Goal: Task Accomplishment & Management: Manage account settings

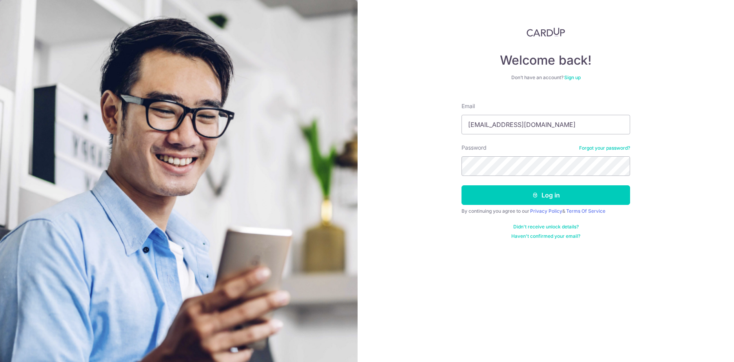
click at [461, 185] on button "Log in" at bounding box center [545, 195] width 169 height 20
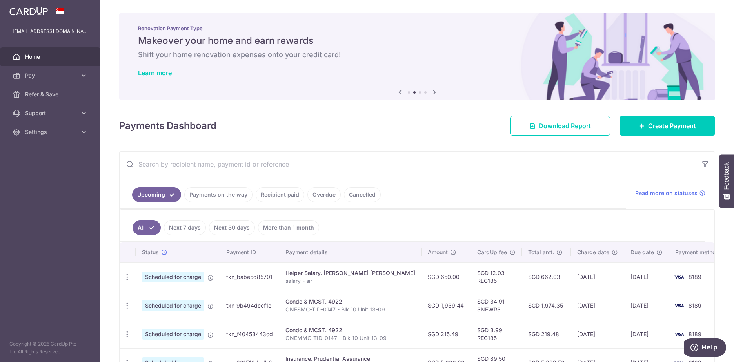
scroll to position [78, 0]
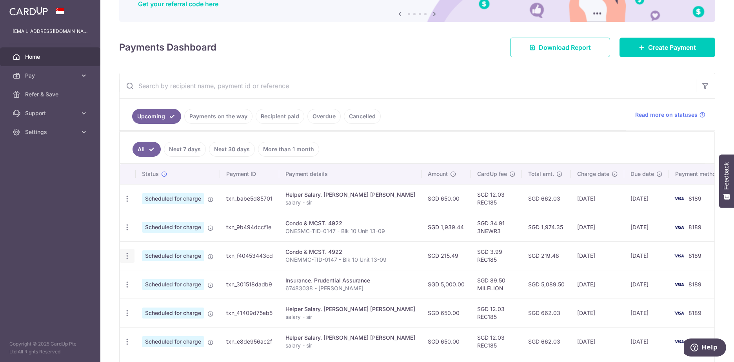
click at [127, 257] on icon "button" at bounding box center [127, 256] width 8 height 8
click at [156, 276] on span "Update payment" at bounding box center [168, 277] width 53 height 9
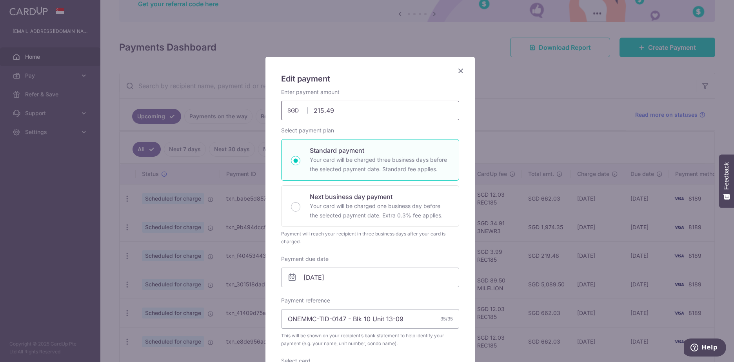
drag, startPoint x: 341, startPoint y: 110, endPoint x: 284, endPoint y: 100, distance: 58.1
click at [284, 100] on div "Enter payment amount 215.49 215.49 SGD To change the payment amount, please can…" at bounding box center [370, 104] width 178 height 32
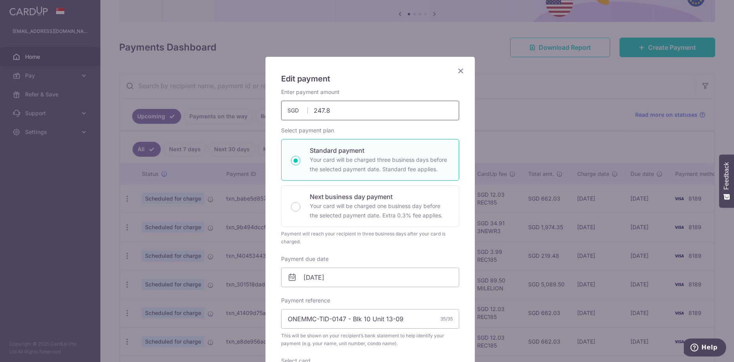
type input "247.82"
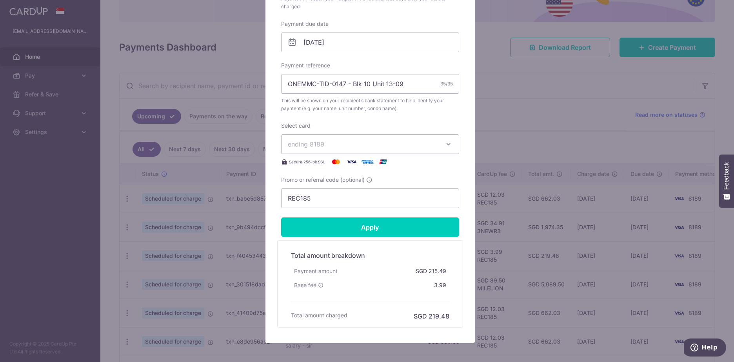
scroll to position [273, 0]
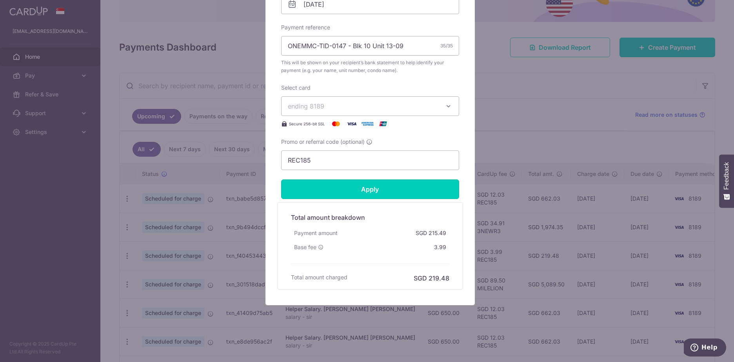
click at [396, 189] on input "Apply" at bounding box center [370, 190] width 178 height 20
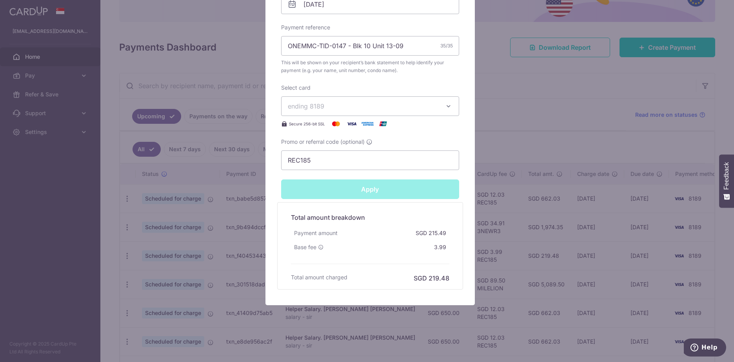
type input "Successfully Applied"
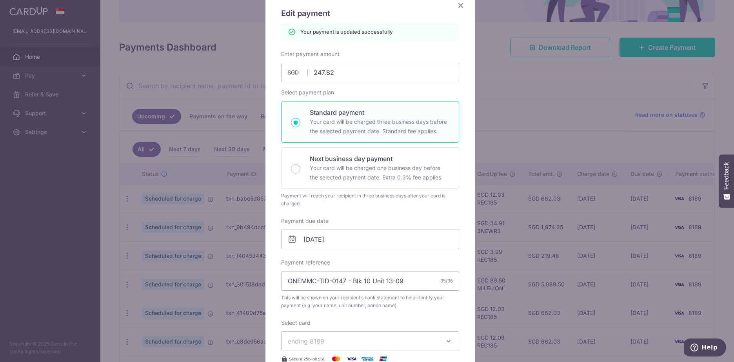
scroll to position [0, 0]
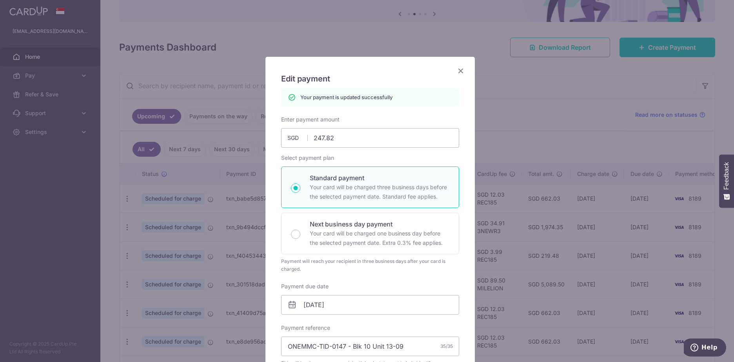
click at [460, 71] on icon "Close" at bounding box center [460, 71] width 9 height 10
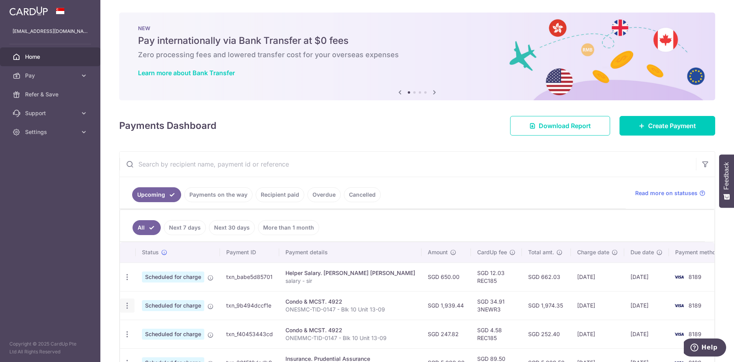
click at [126, 308] on icon "button" at bounding box center [127, 306] width 8 height 8
click at [150, 324] on span "Update payment" at bounding box center [168, 327] width 53 height 9
radio input "true"
type input "1,939.44"
type input "[DATE]"
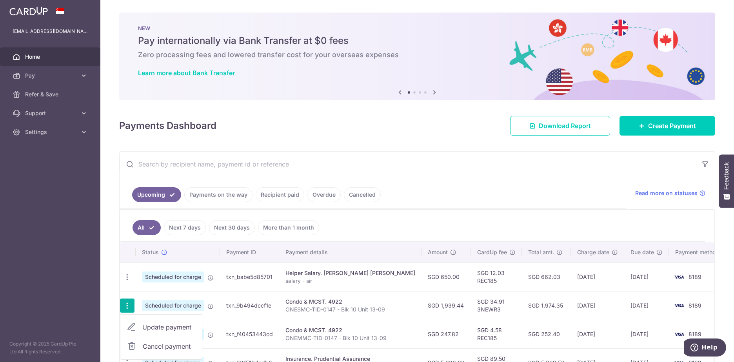
type input "ONESMC-TID-0147 - Blk 10 Unit 13-09"
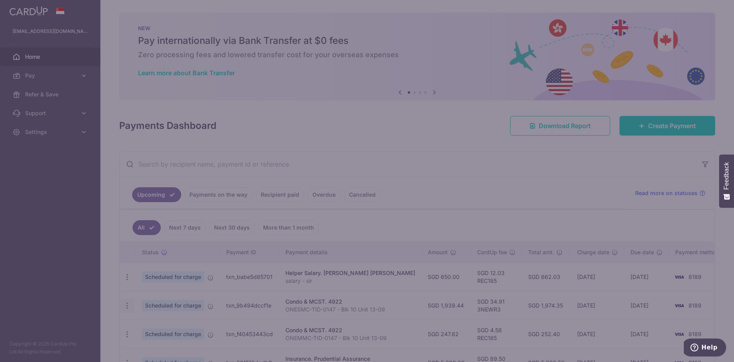
type input "3NEWR3"
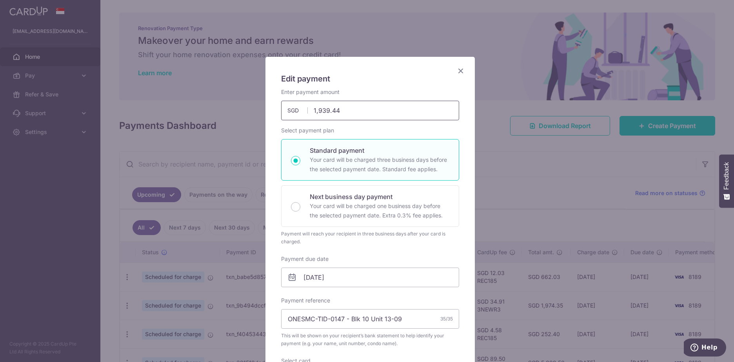
drag, startPoint x: 351, startPoint y: 110, endPoint x: 267, endPoint y: 92, distance: 85.3
click at [283, 96] on div "Enter payment amount 1,939.44 1939.44 SGD To change the payment amount, please …" at bounding box center [370, 104] width 178 height 32
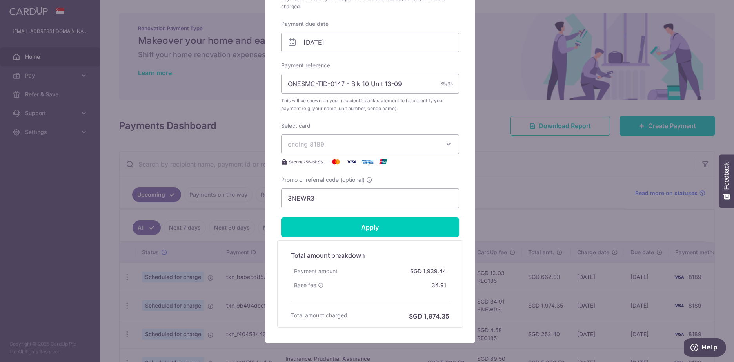
scroll to position [273, 0]
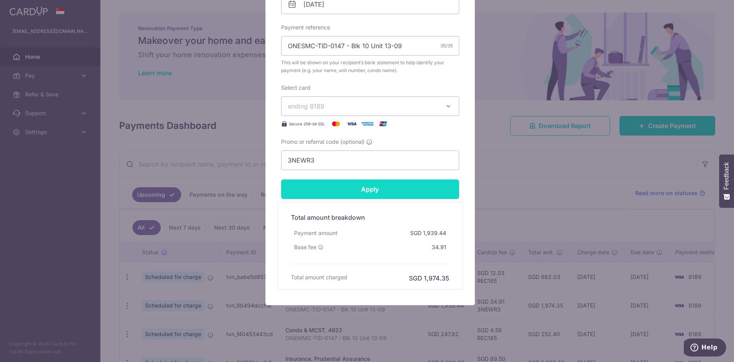
type input "1,799.37"
click at [389, 185] on input "Apply" at bounding box center [370, 190] width 178 height 20
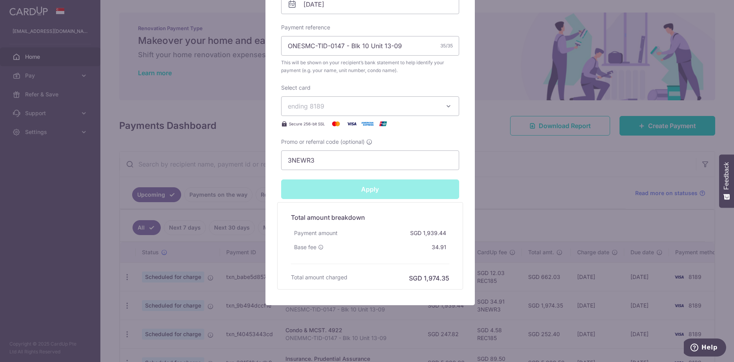
type input "Successfully Applied"
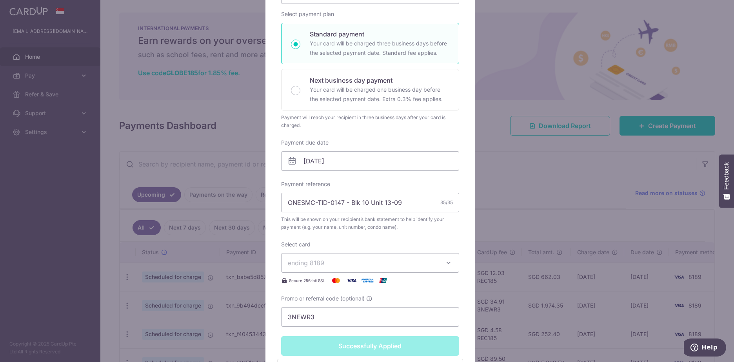
scroll to position [0, 0]
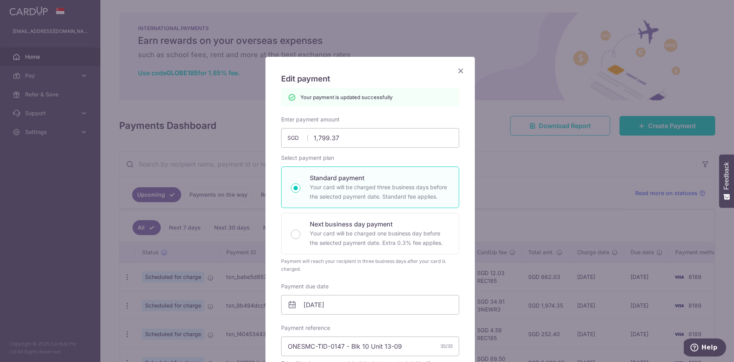
click at [460, 70] on icon "Close" at bounding box center [460, 71] width 9 height 10
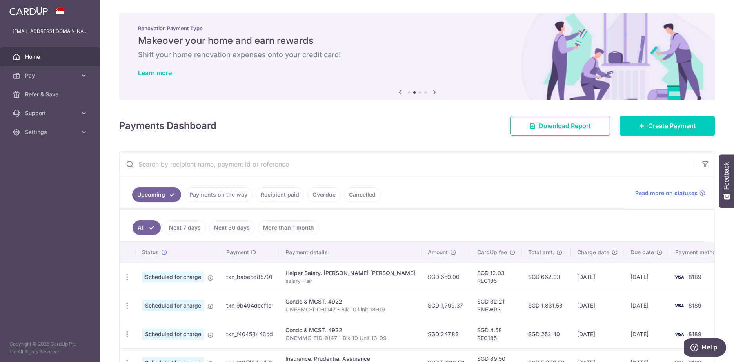
click at [431, 89] on icon at bounding box center [434, 92] width 9 height 10
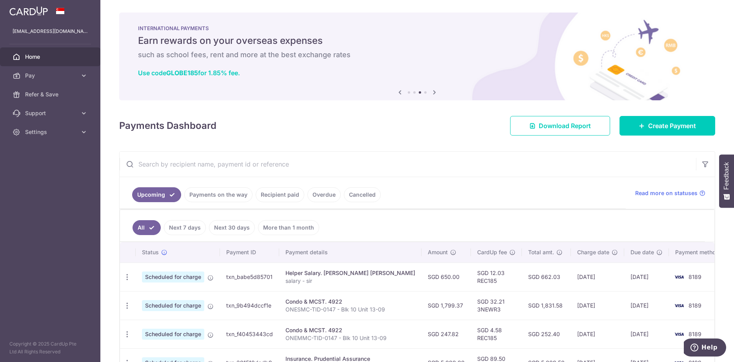
click at [431, 89] on icon at bounding box center [434, 92] width 9 height 10
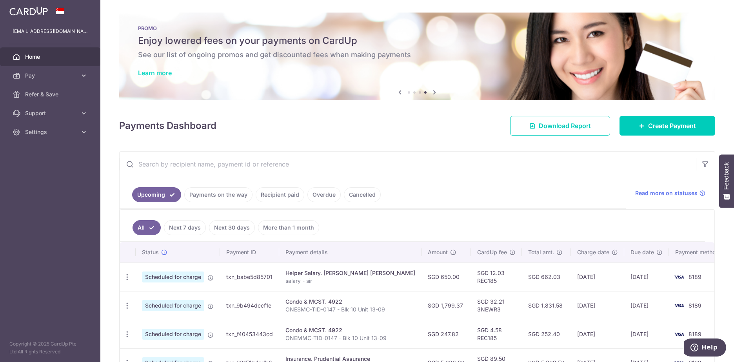
click at [163, 73] on link "Learn more" at bounding box center [155, 73] width 34 height 8
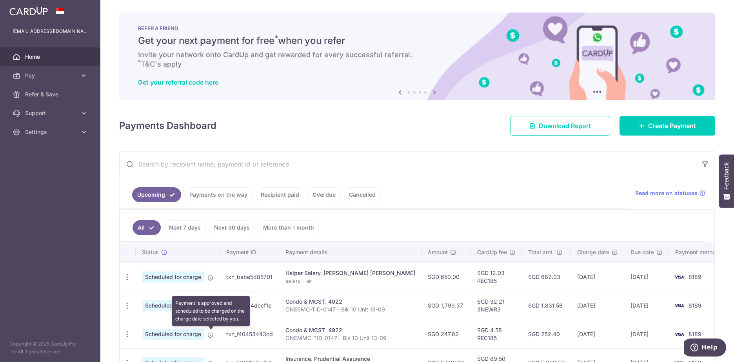
click at [210, 336] on icon at bounding box center [210, 335] width 6 height 6
click at [210, 334] on icon at bounding box center [210, 335] width 6 height 6
click at [130, 335] on icon "button" at bounding box center [127, 334] width 8 height 8
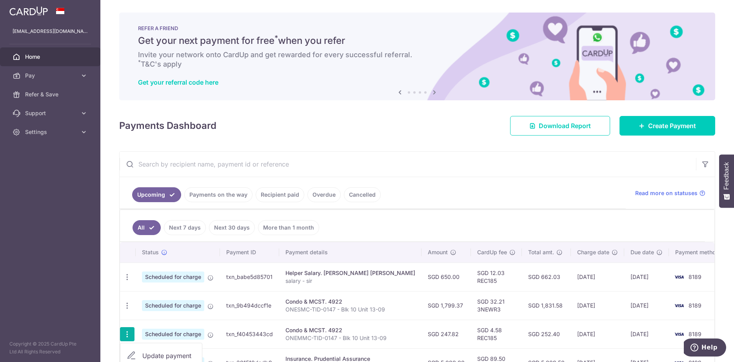
click at [130, 335] on icon "button" at bounding box center [127, 334] width 8 height 8
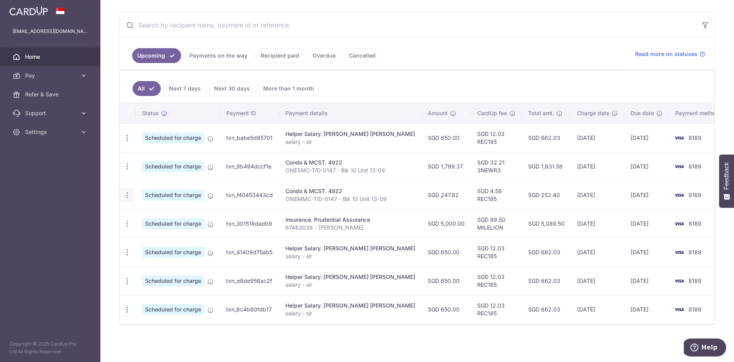
click at [126, 200] on div "Update payment Cancel payment" at bounding box center [127, 195] width 15 height 15
click at [128, 196] on icon "button" at bounding box center [127, 195] width 8 height 8
click at [149, 212] on span "Update payment" at bounding box center [168, 216] width 53 height 9
radio input "true"
type input "247.82"
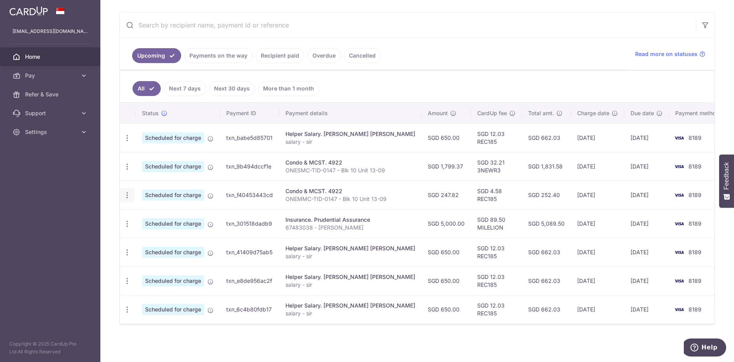
type input "31/10/2025"
type input "ONEMMC-TID-0147 - Blk 10 Unit 13-09"
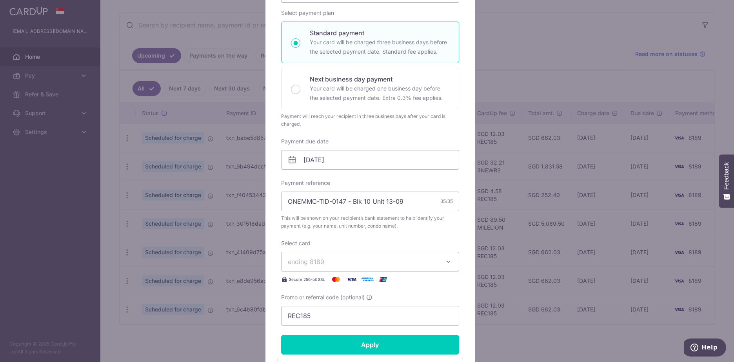
scroll to position [196, 0]
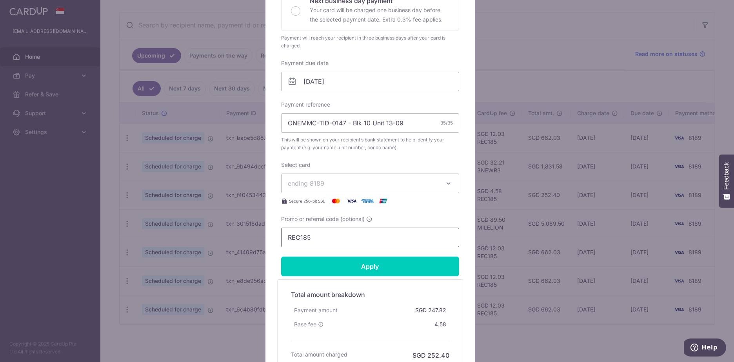
drag, startPoint x: 309, startPoint y: 236, endPoint x: 252, endPoint y: 234, distance: 57.6
click at [252, 234] on div "Edit payment By clicking apply, you will make changes to all payments to 4922 s…" at bounding box center [367, 181] width 734 height 362
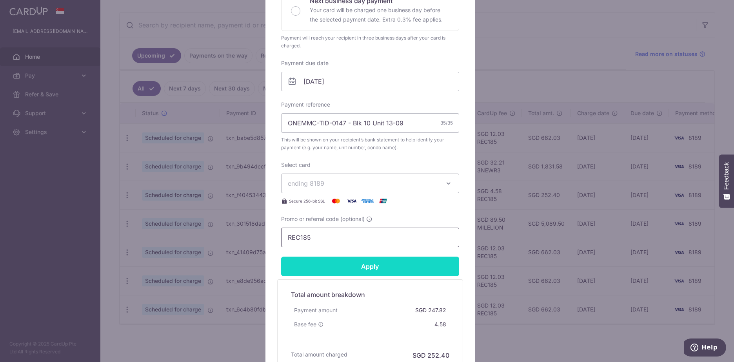
paste input "3HOME25R"
type input "3HOME25R"
click at [353, 268] on input "Apply" at bounding box center [370, 267] width 178 height 20
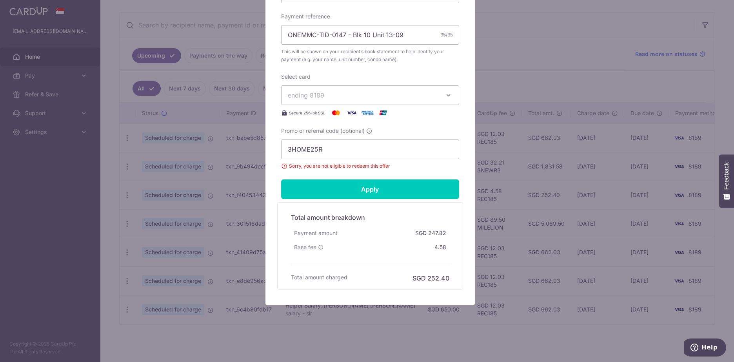
scroll to position [10, 0]
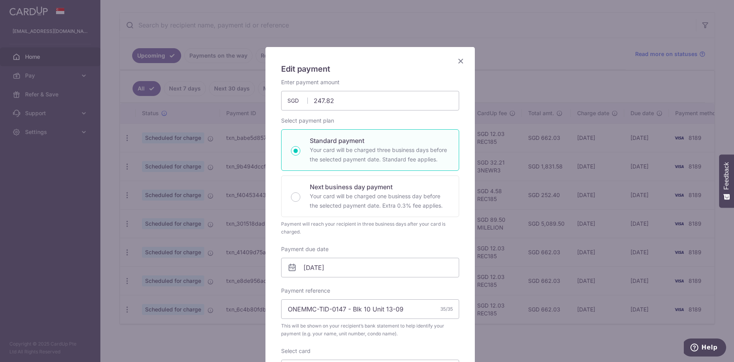
click at [457, 62] on icon "Close" at bounding box center [460, 61] width 9 height 10
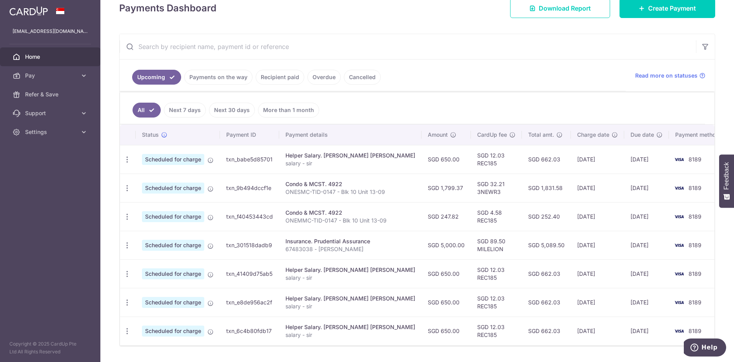
scroll to position [139, 0]
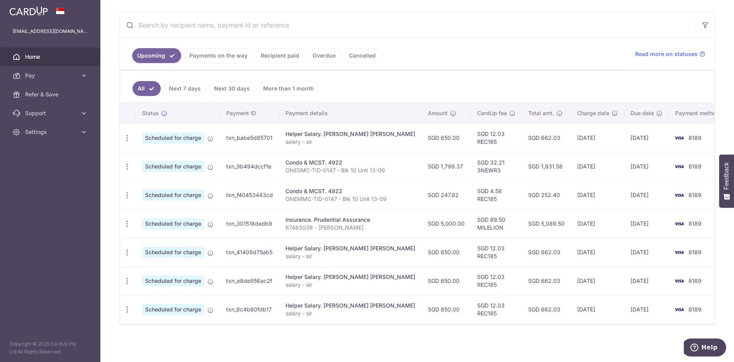
click at [437, 172] on td "SGD 1,799.37" at bounding box center [445, 166] width 49 height 29
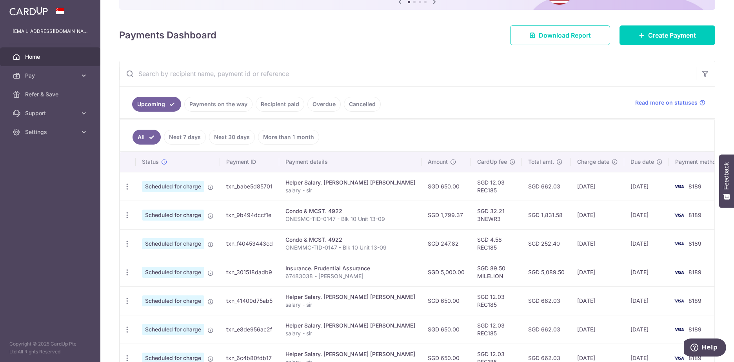
scroll to position [130, 0]
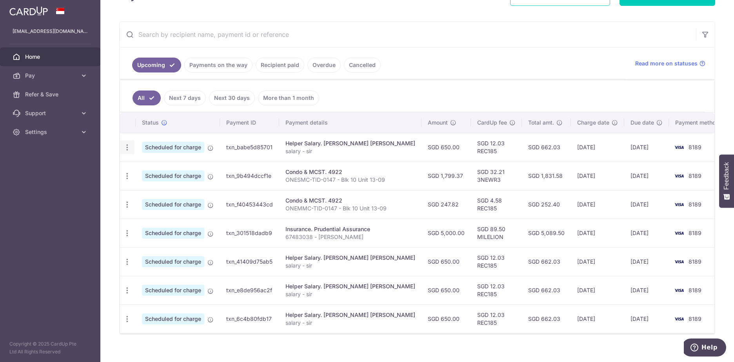
click at [131, 150] on div "Update payment Cancel payment" at bounding box center [127, 147] width 15 height 15
click at [127, 152] on div "Update payment Cancel payment" at bounding box center [127, 147] width 15 height 15
click at [129, 147] on icon "button" at bounding box center [127, 147] width 8 height 8
click at [137, 164] on link "Update payment" at bounding box center [161, 169] width 82 height 19
radio input "true"
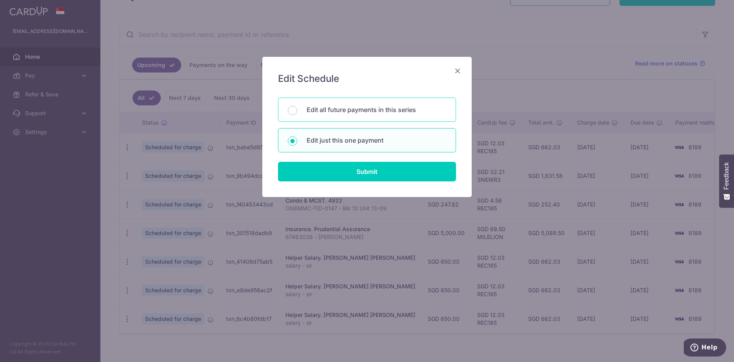
click at [330, 113] on p "Edit all future payments in this series" at bounding box center [377, 109] width 140 height 9
click at [297, 113] on input "Edit all future payments in this series" at bounding box center [292, 110] width 9 height 9
radio input "true"
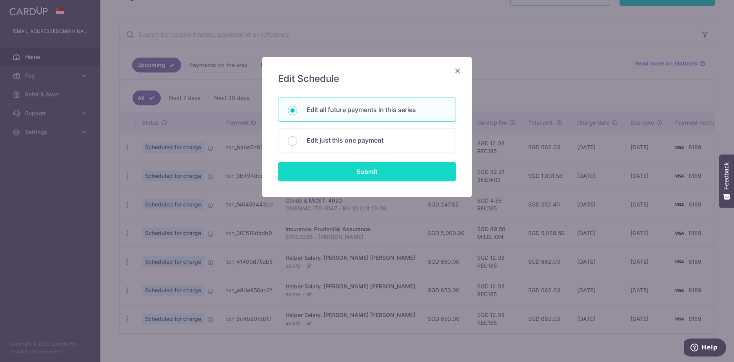
click at [342, 173] on input "Submit" at bounding box center [367, 172] width 178 height 20
radio input "true"
type input "650.00"
type input "salary - sir"
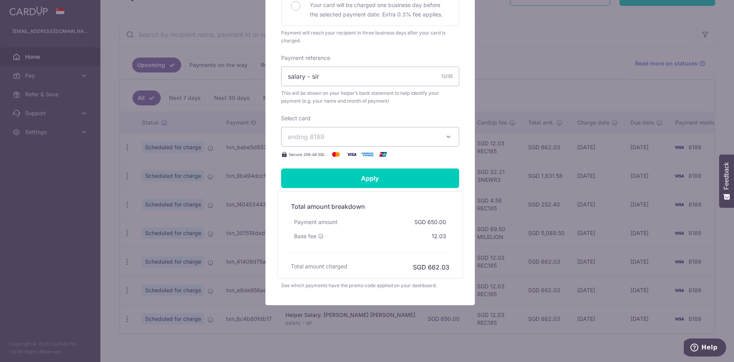
scroll to position [0, 0]
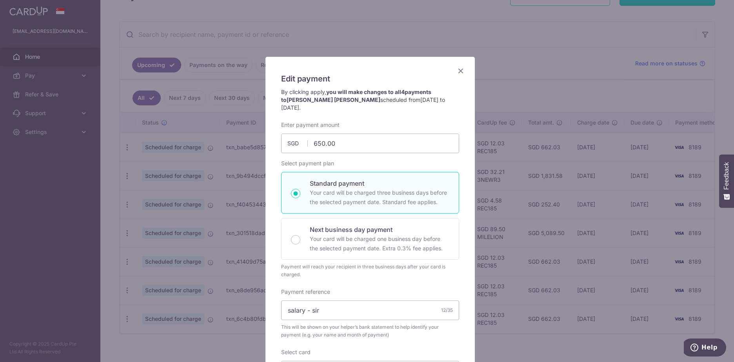
click at [457, 68] on icon "Close" at bounding box center [460, 71] width 9 height 10
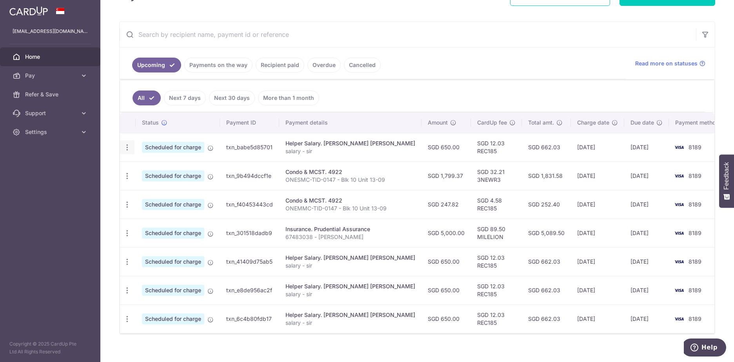
click at [125, 146] on icon "button" at bounding box center [127, 147] width 8 height 8
click at [149, 167] on span "Update payment" at bounding box center [168, 168] width 53 height 9
radio input "true"
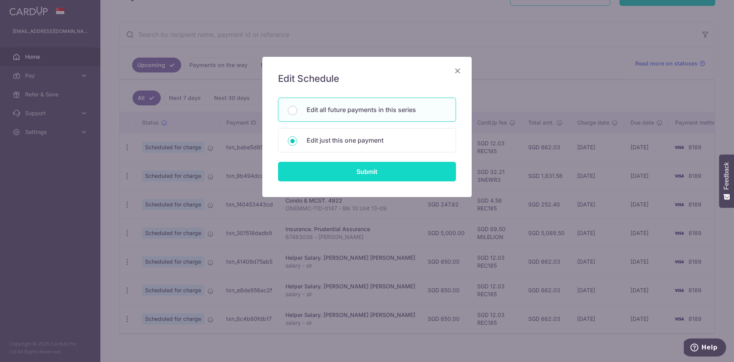
click at [325, 173] on input "Submit" at bounding box center [367, 172] width 178 height 20
radio input "true"
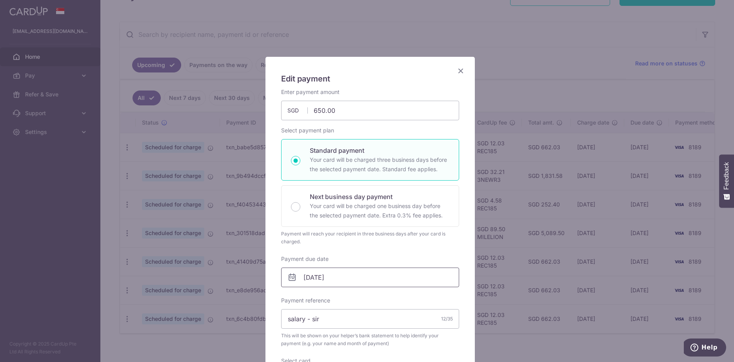
click at [323, 269] on body "ravexious@hotmail.com Home Pay Payments Recipients Cards Refer & Save Support F…" at bounding box center [367, 181] width 734 height 362
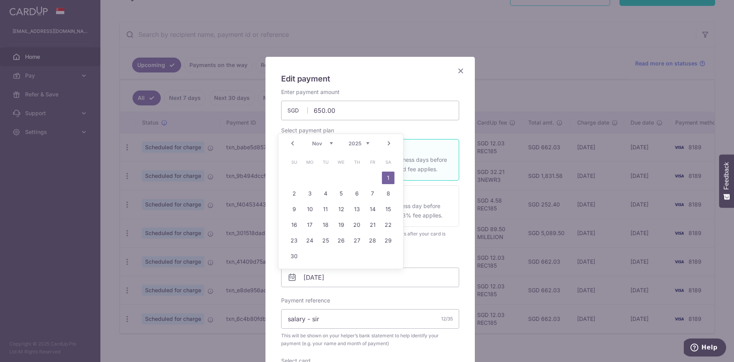
click at [290, 141] on link "Prev" at bounding box center [292, 143] width 9 height 9
click at [370, 241] on link "31" at bounding box center [372, 240] width 13 height 13
type input "[DATE]"
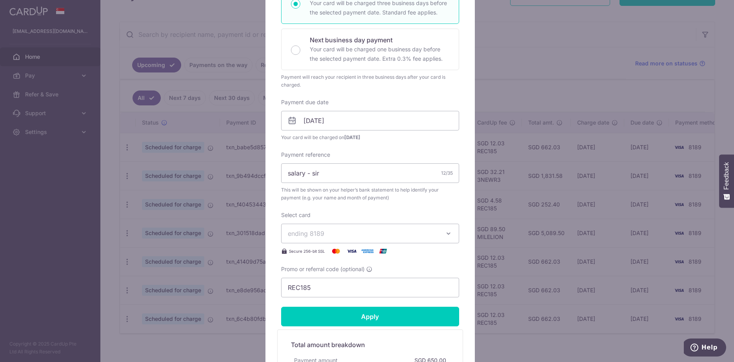
scroll to position [274, 0]
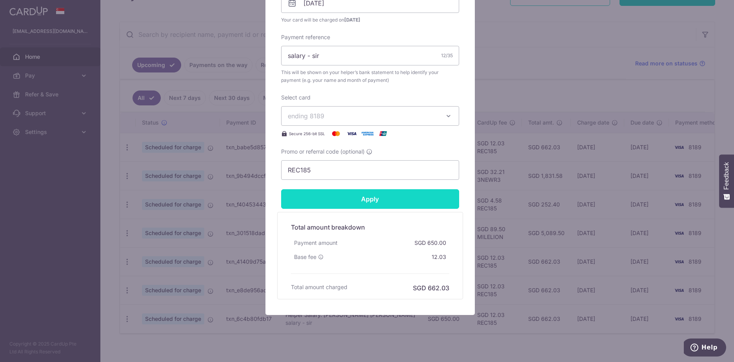
click at [379, 203] on input "Apply" at bounding box center [370, 199] width 178 height 20
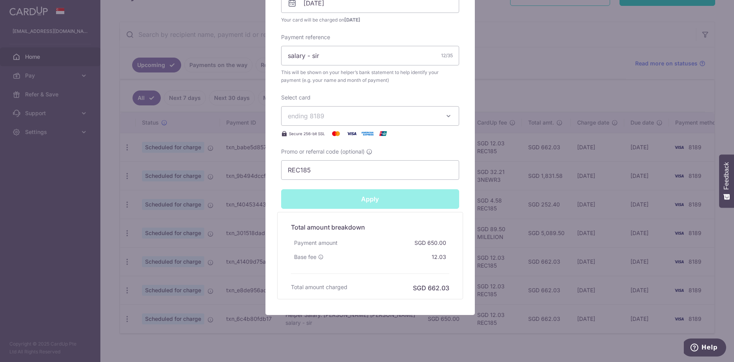
type input "Successfully Applied"
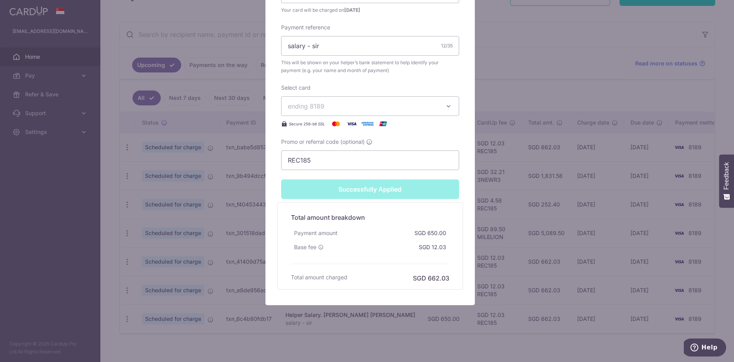
scroll to position [0, 0]
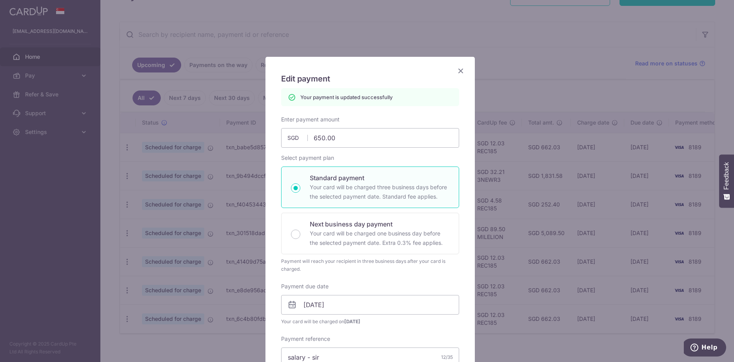
click at [456, 69] on icon "Close" at bounding box center [460, 71] width 9 height 10
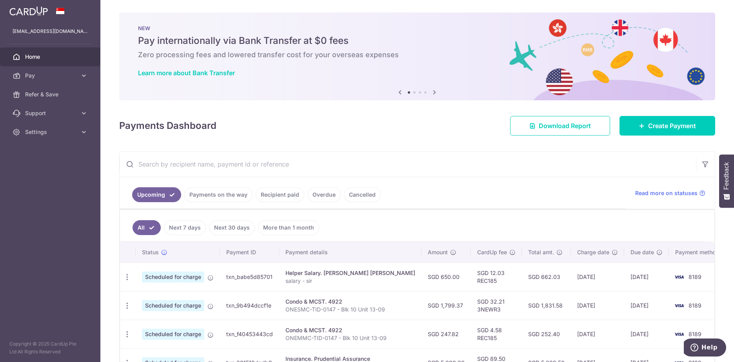
scroll to position [78, 0]
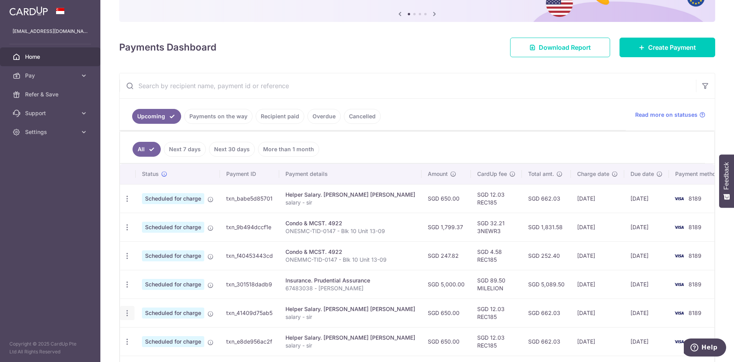
click at [129, 316] on icon "button" at bounding box center [127, 313] width 8 height 8
click at [153, 330] on span "Update payment" at bounding box center [168, 334] width 53 height 9
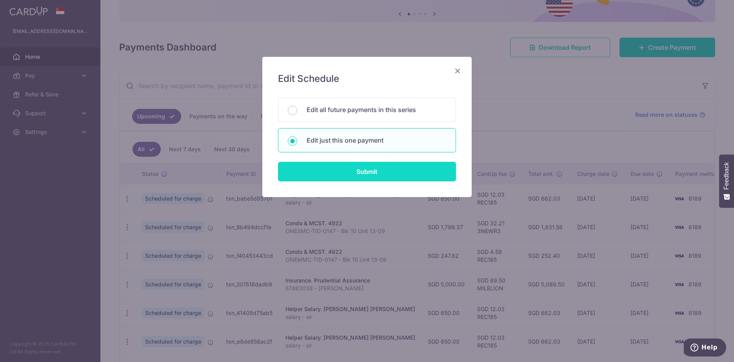
click at [354, 173] on input "Submit" at bounding box center [367, 172] width 178 height 20
radio input "true"
type input "650.00"
type input "[DATE]"
type input "salary - sir"
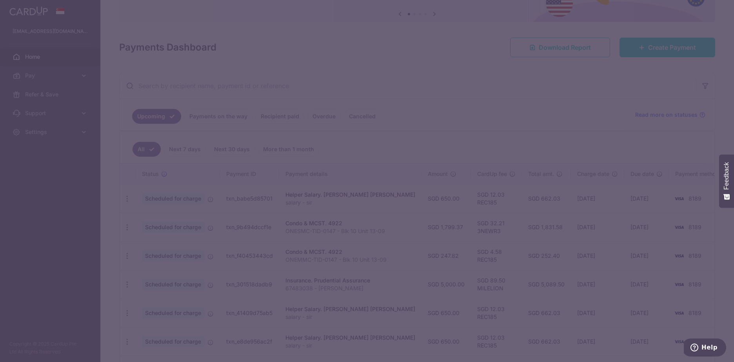
type input "REC185"
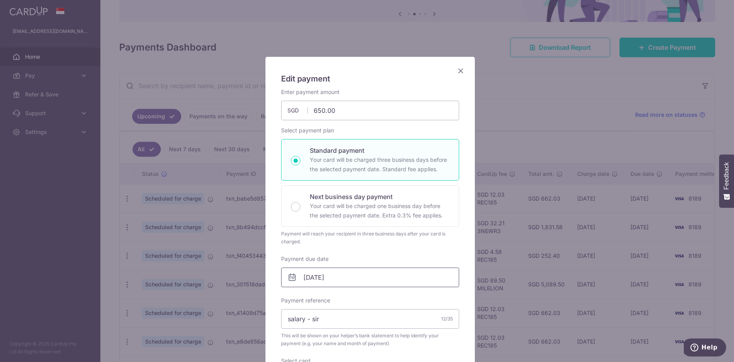
click at [329, 277] on input "[DATE]" at bounding box center [370, 278] width 178 height 20
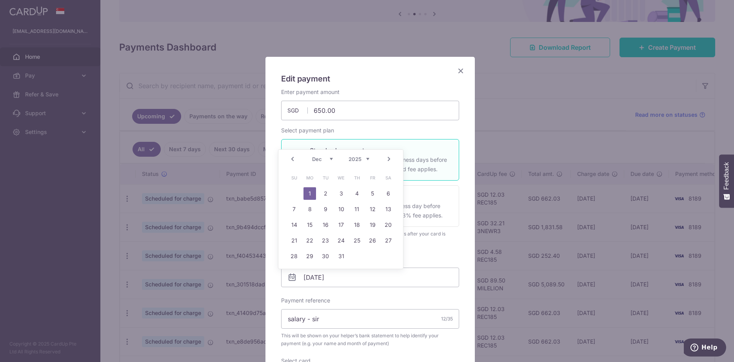
click at [328, 158] on select "Oct Nov Dec" at bounding box center [322, 159] width 21 height 6
click at [296, 274] on link "30" at bounding box center [294, 272] width 13 height 13
type input "[DATE]"
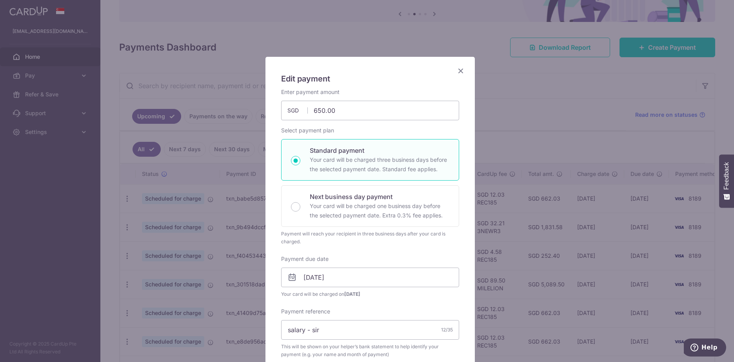
scroll to position [157, 0]
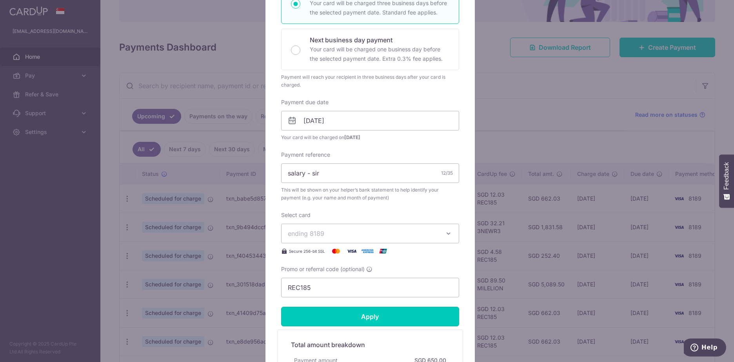
click at [385, 316] on input "Apply" at bounding box center [370, 317] width 178 height 20
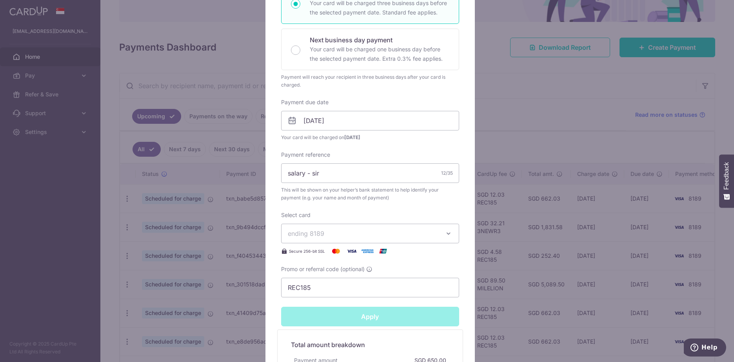
type input "Successfully Applied"
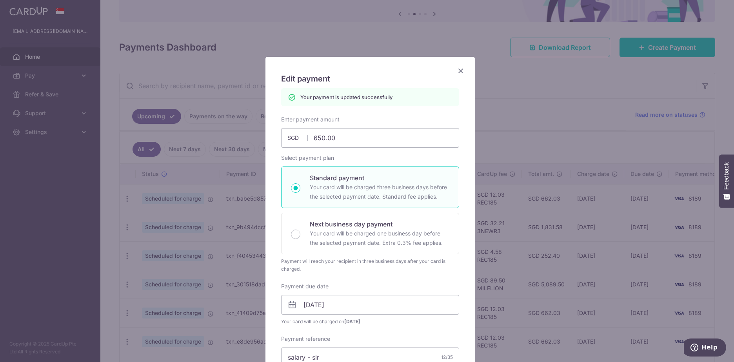
click at [459, 75] on icon "Close" at bounding box center [460, 71] width 9 height 10
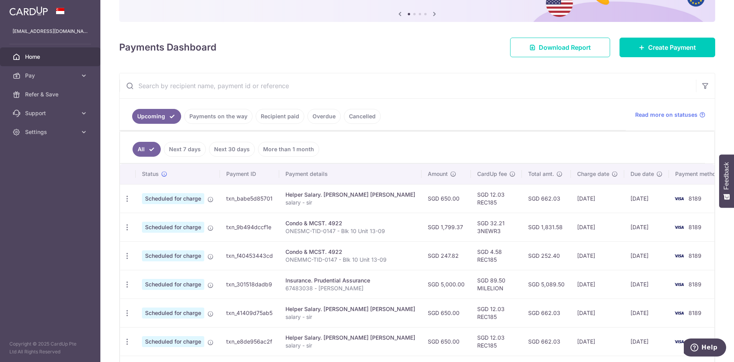
scroll to position [118, 0]
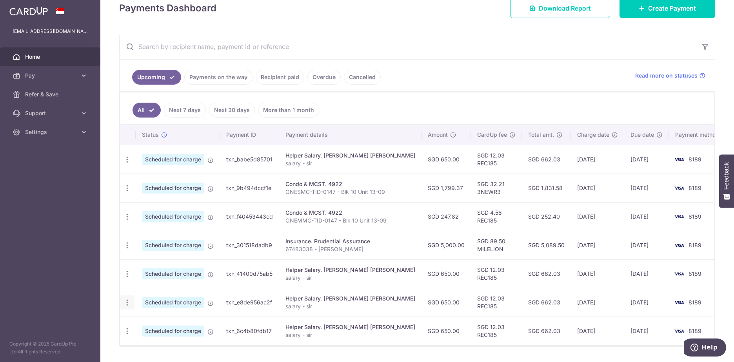
click at [126, 303] on icon "button" at bounding box center [127, 303] width 8 height 8
click at [142, 322] on span "Update payment" at bounding box center [168, 323] width 53 height 9
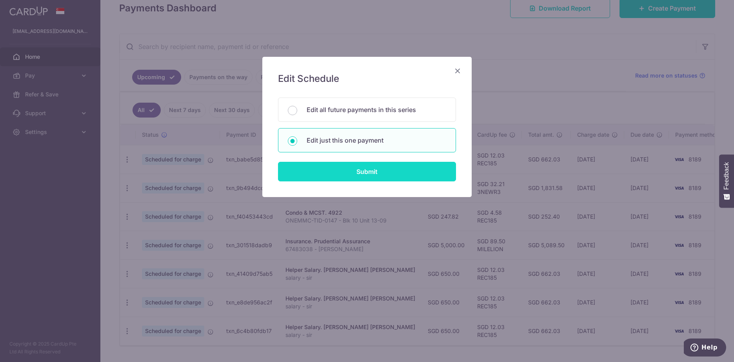
click at [331, 171] on input "Submit" at bounding box center [367, 172] width 178 height 20
radio input "true"
type input "650.00"
type input "01/01/2026"
type input "salary - sir"
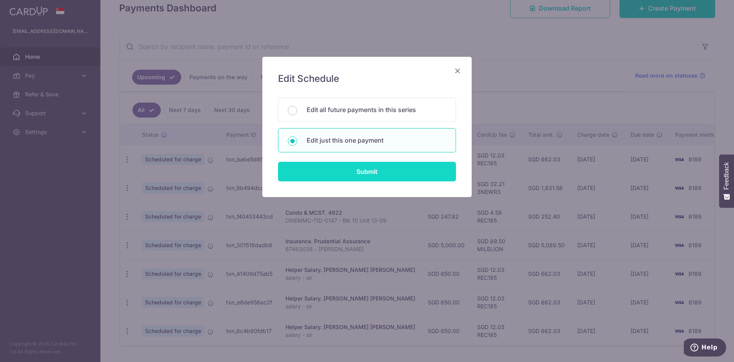
type input "REC185"
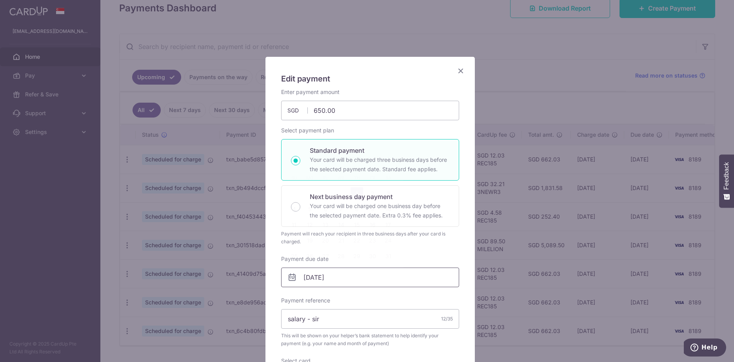
click at [316, 281] on input "01/01/2026" at bounding box center [370, 278] width 178 height 20
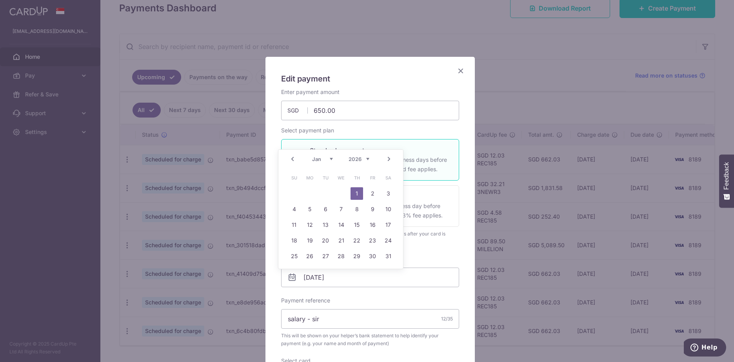
click at [290, 158] on link "Prev" at bounding box center [292, 158] width 9 height 9
click at [341, 258] on link "31" at bounding box center [341, 256] width 13 height 13
type input "[DATE]"
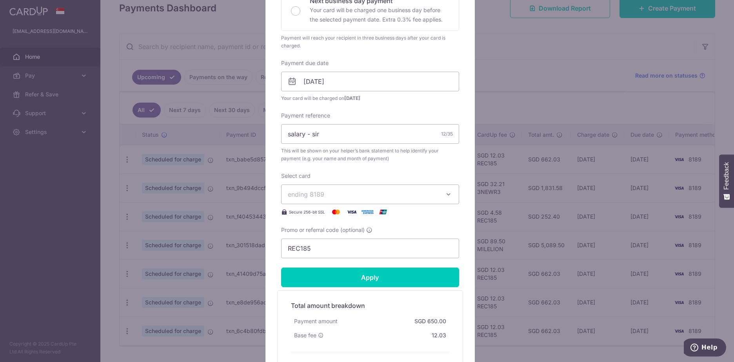
scroll to position [235, 0]
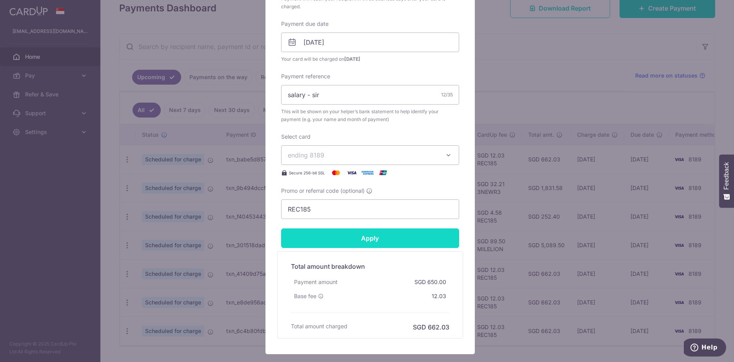
click at [361, 241] on input "Apply" at bounding box center [370, 239] width 178 height 20
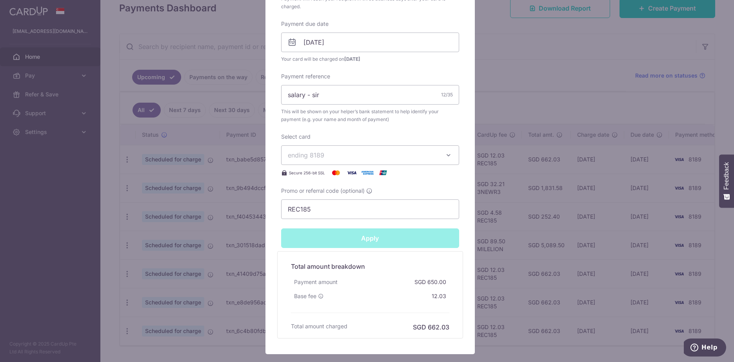
type input "Successfully Applied"
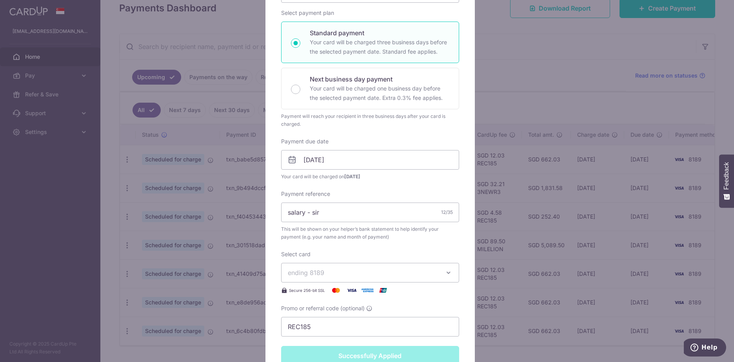
scroll to position [0, 0]
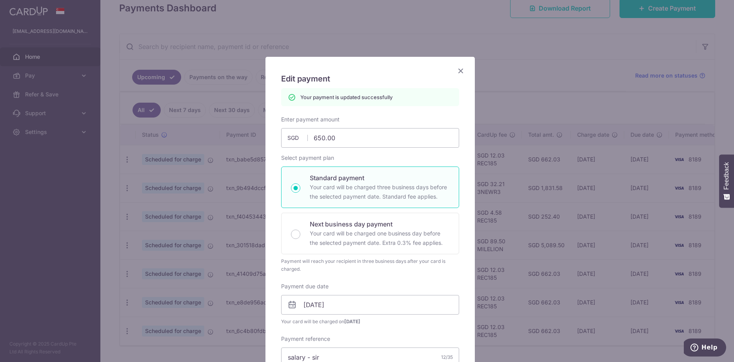
click at [457, 73] on icon "Close" at bounding box center [460, 71] width 9 height 10
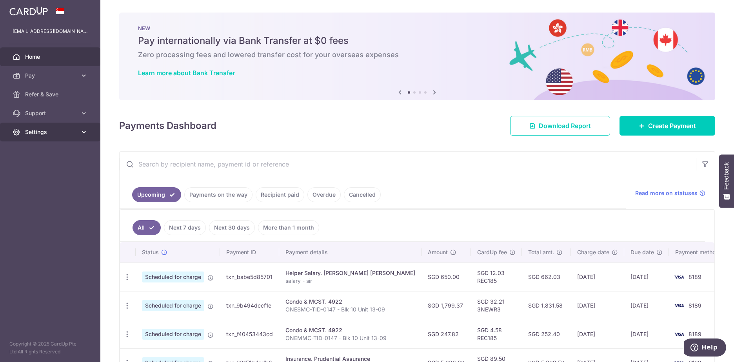
click at [66, 134] on span "Settings" at bounding box center [51, 132] width 52 height 8
click at [37, 171] on span "Logout" at bounding box center [51, 170] width 52 height 8
